Goal: Find specific page/section: Find specific page/section

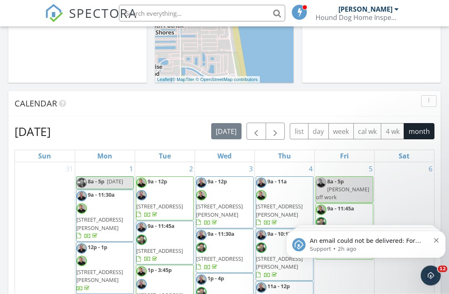
scroll to position [370, 0]
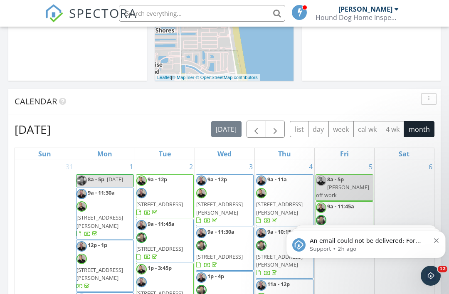
click at [437, 240] on icon "Dismiss notification" at bounding box center [436, 240] width 5 height 5
click at [434, 239] on icon "Dismiss notification" at bounding box center [436, 240] width 5 height 5
click at [435, 236] on button "Dismiss notification" at bounding box center [436, 239] width 5 height 7
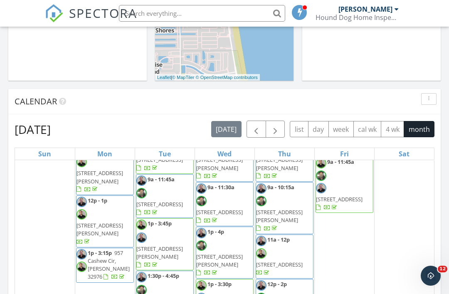
scroll to position [35, 0]
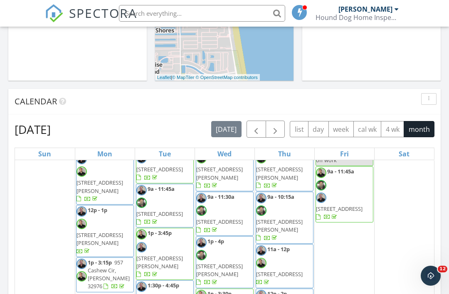
click at [390, 127] on button "4 wk" at bounding box center [392, 129] width 23 height 16
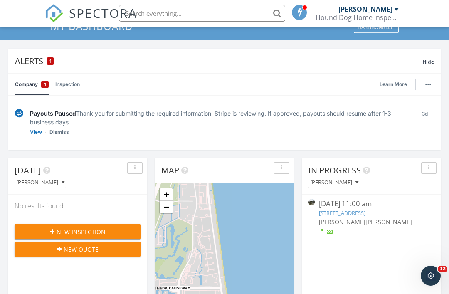
scroll to position [51, 0]
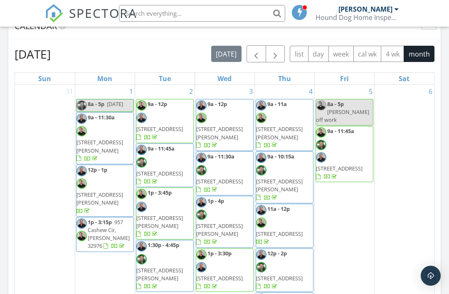
scroll to position [445, 0]
click at [390, 51] on button "4 wk" at bounding box center [392, 54] width 23 height 16
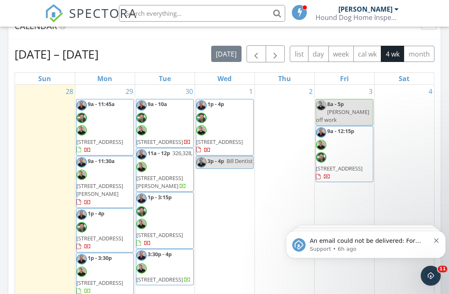
scroll to position [0, 0]
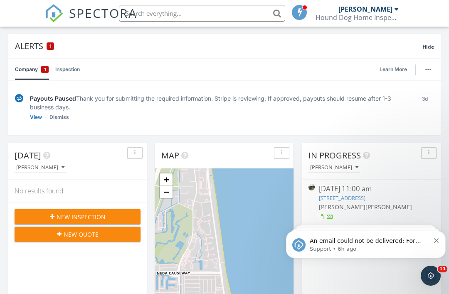
click at [204, 9] on input "text" at bounding box center [202, 13] width 166 height 17
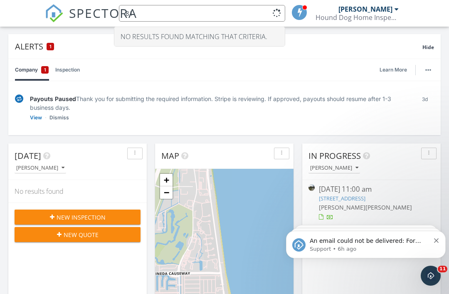
type input "8"
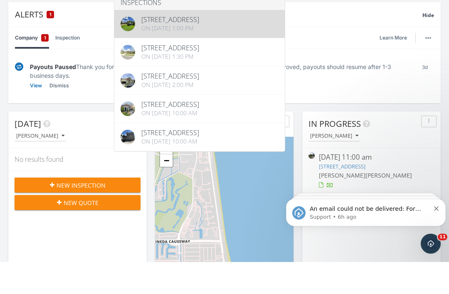
type input "Crims"
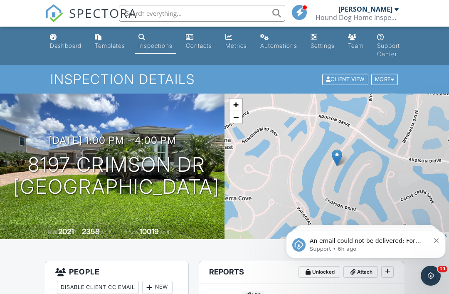
click at [438, 237] on button "Dismiss notification" at bounding box center [436, 239] width 5 height 7
click at [438, 238] on button "Dismiss notification" at bounding box center [436, 239] width 5 height 7
click at [436, 239] on icon "Dismiss notification" at bounding box center [436, 240] width 5 height 5
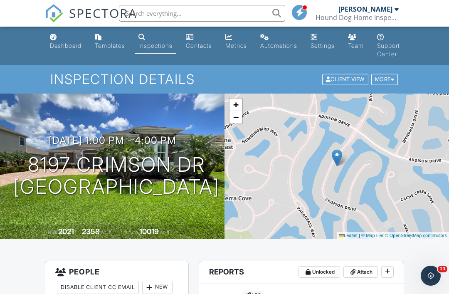
click at [66, 45] on div "Dashboard" at bounding box center [66, 45] width 32 height 7
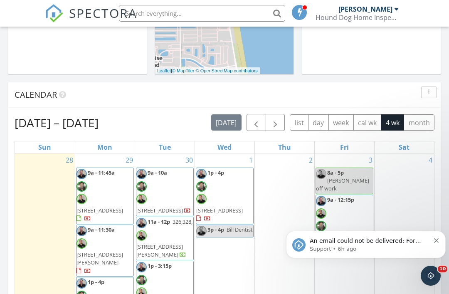
scroll to position [376, 0]
click at [438, 242] on icon "Dismiss notification" at bounding box center [436, 240] width 5 height 5
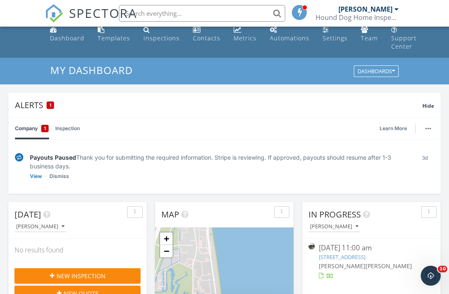
scroll to position [0, 0]
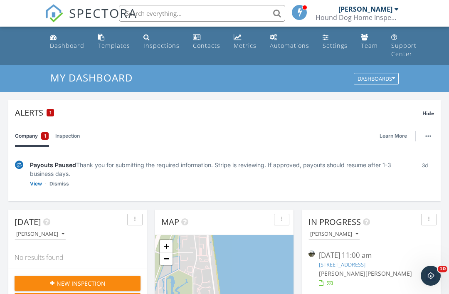
click at [66, 42] on div "Dashboard" at bounding box center [67, 46] width 34 height 8
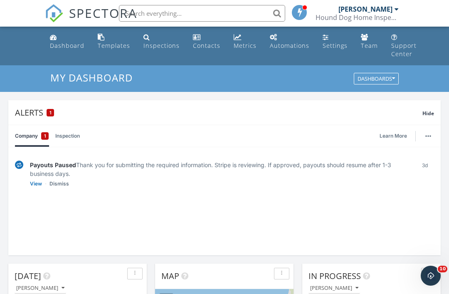
scroll to position [757, 449]
